Goal: Information Seeking & Learning: Learn about a topic

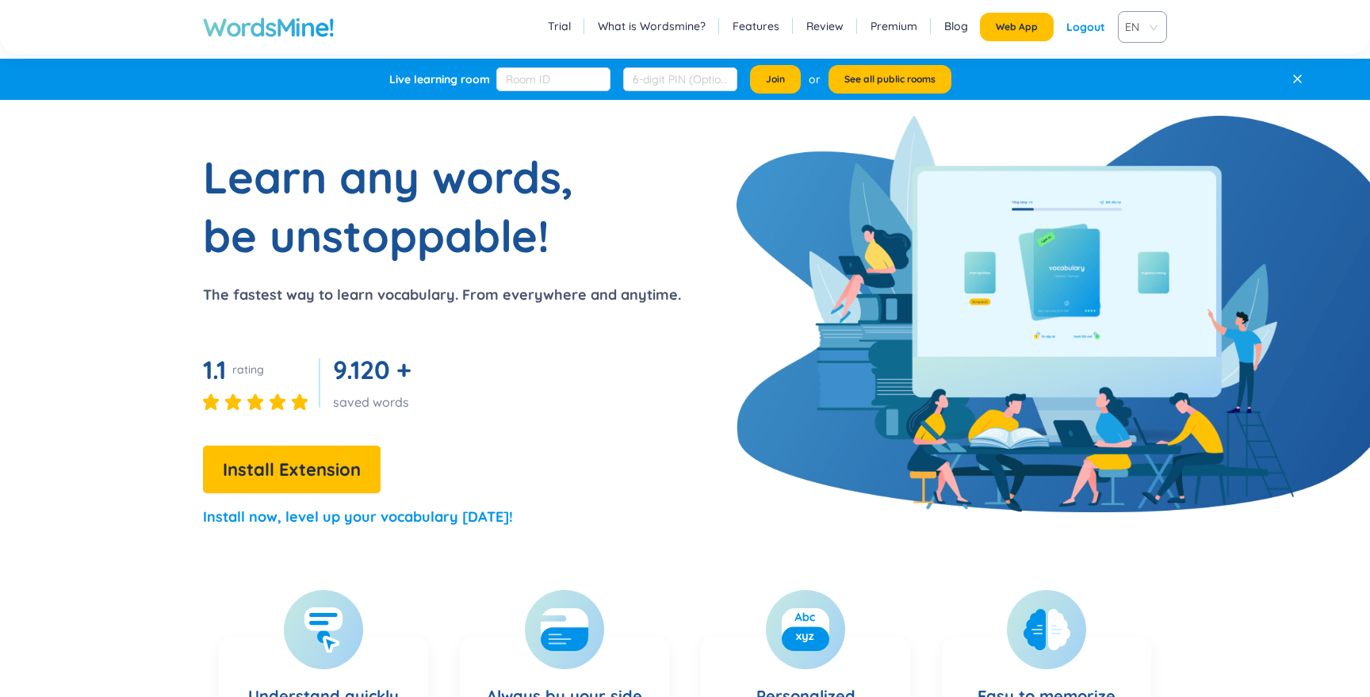
click at [635, 337] on div "Learn any words, be unstoppable! The fastest way to learn vocabulary. From ever…" at bounding box center [378, 344] width 605 height 395
